Goal: Information Seeking & Learning: Learn about a topic

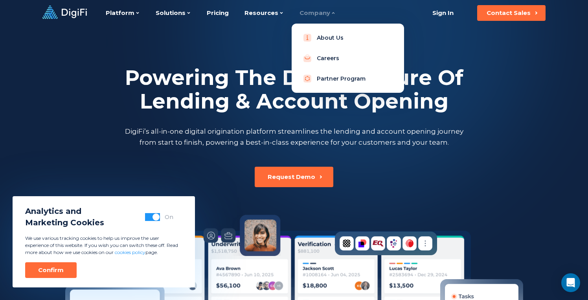
click at [305, 6] on div "Company" at bounding box center [318, 13] width 36 height 26
click at [314, 35] on link "About Us" at bounding box center [348, 38] width 100 height 16
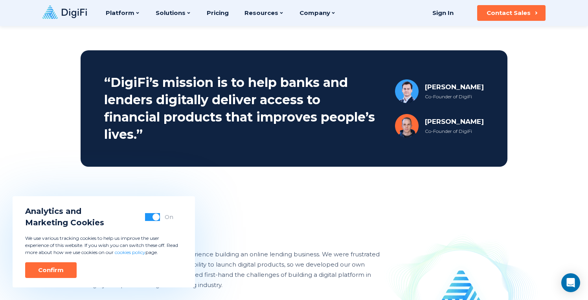
scroll to position [122, 0]
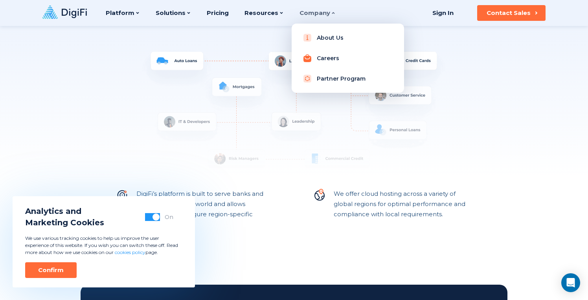
click at [318, 59] on link "Careers" at bounding box center [348, 58] width 100 height 16
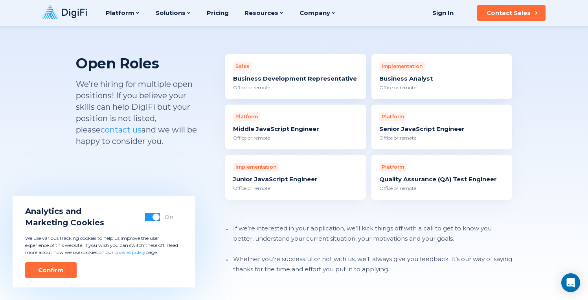
scroll to position [726, 0]
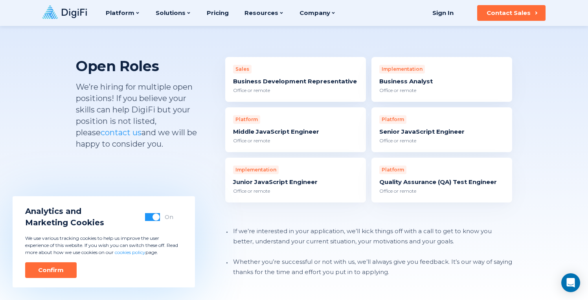
click at [408, 178] on div "Quality Assurance (QA) Test Engineer" at bounding box center [442, 182] width 125 height 8
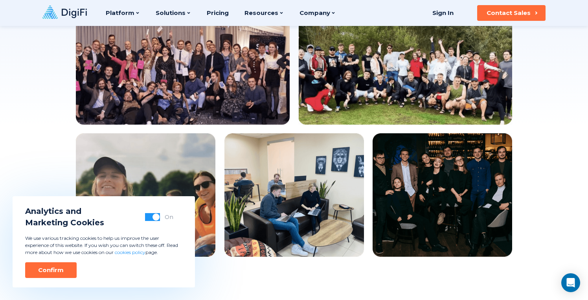
scroll to position [138, 0]
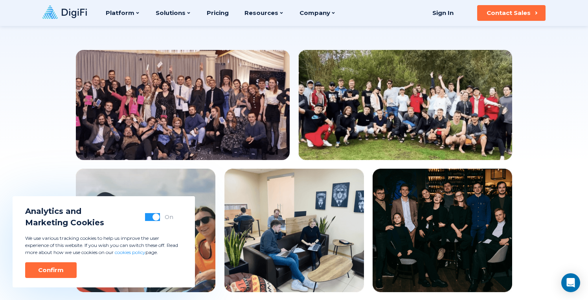
click at [264, 138] on img at bounding box center [183, 105] width 214 height 110
click at [340, 109] on img at bounding box center [406, 105] width 214 height 110
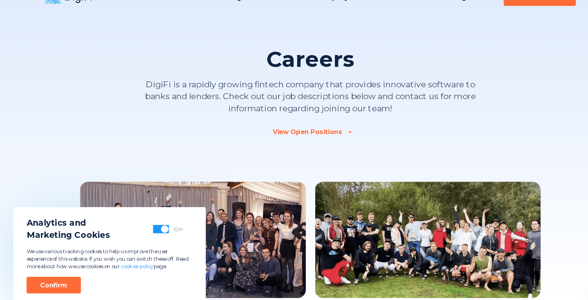
scroll to position [0, 0]
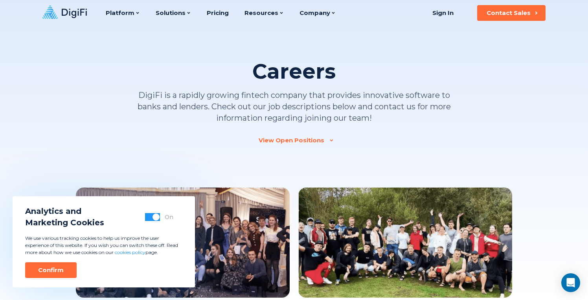
click at [65, 13] on icon at bounding box center [64, 12] width 44 height 13
